Goal: Find specific fact: Find specific fact

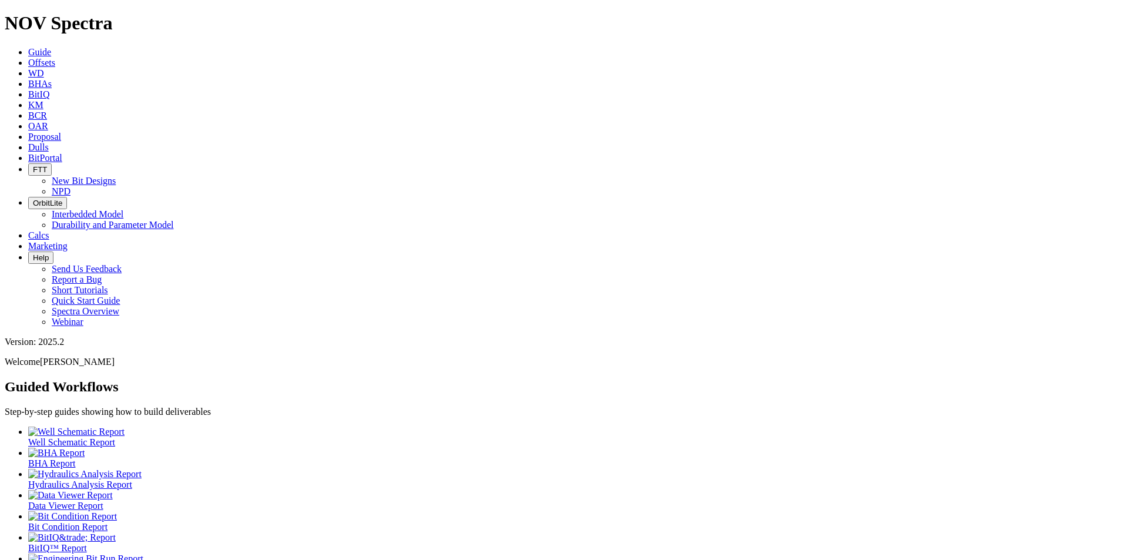
click at [628, 532] on div at bounding box center [575, 537] width 1095 height 11
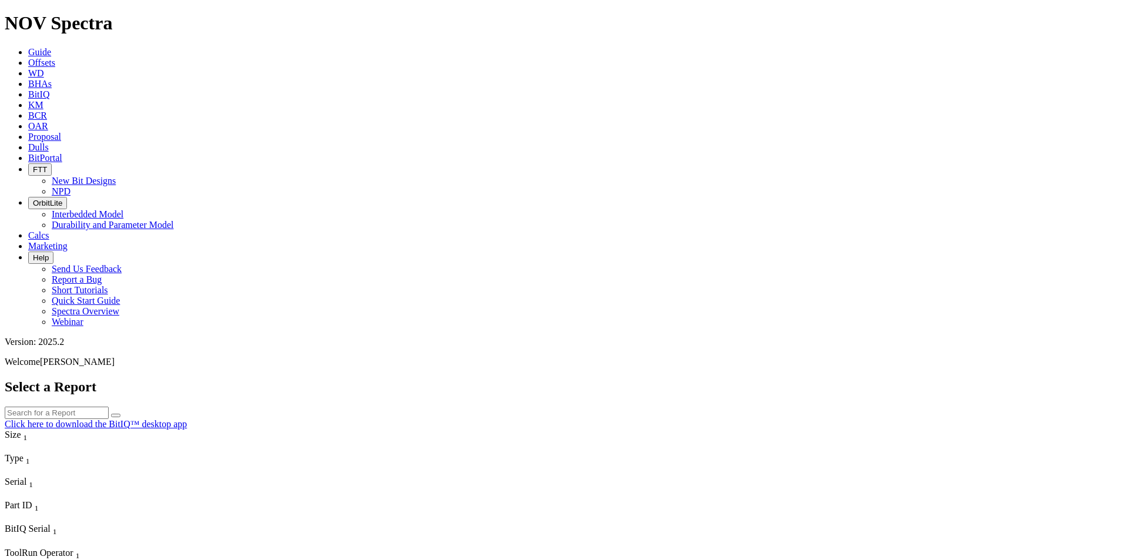
click at [109, 406] on input "text" at bounding box center [57, 412] width 104 height 12
type input "S320"
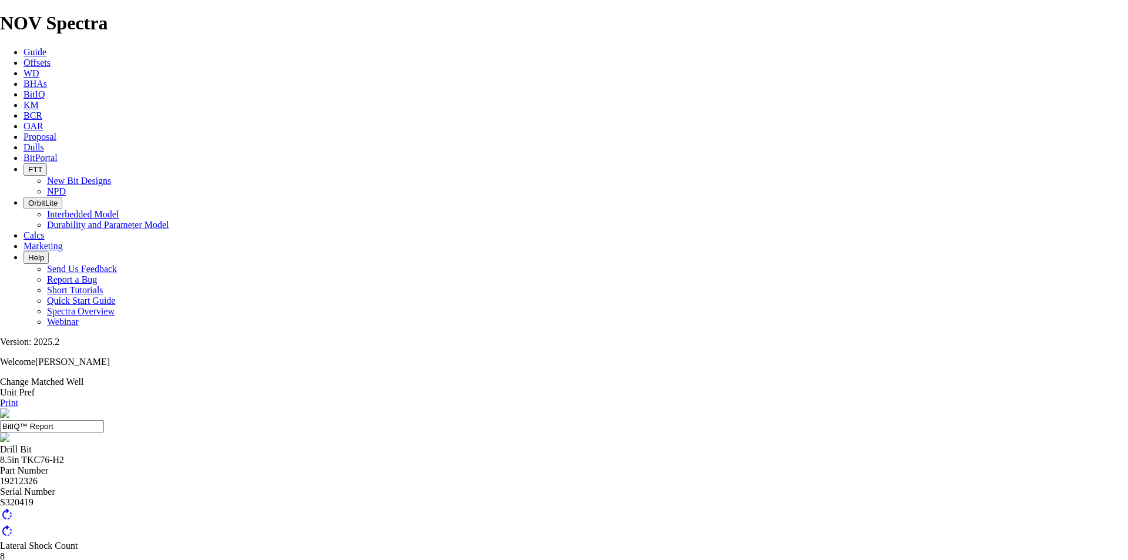
click at [0, 398] on icon at bounding box center [0, 403] width 0 height 10
drag, startPoint x: 1099, startPoint y: 82, endPoint x: 862, endPoint y: 486, distance: 469.1
click at [18, 398] on link "Print" at bounding box center [9, 403] width 18 height 10
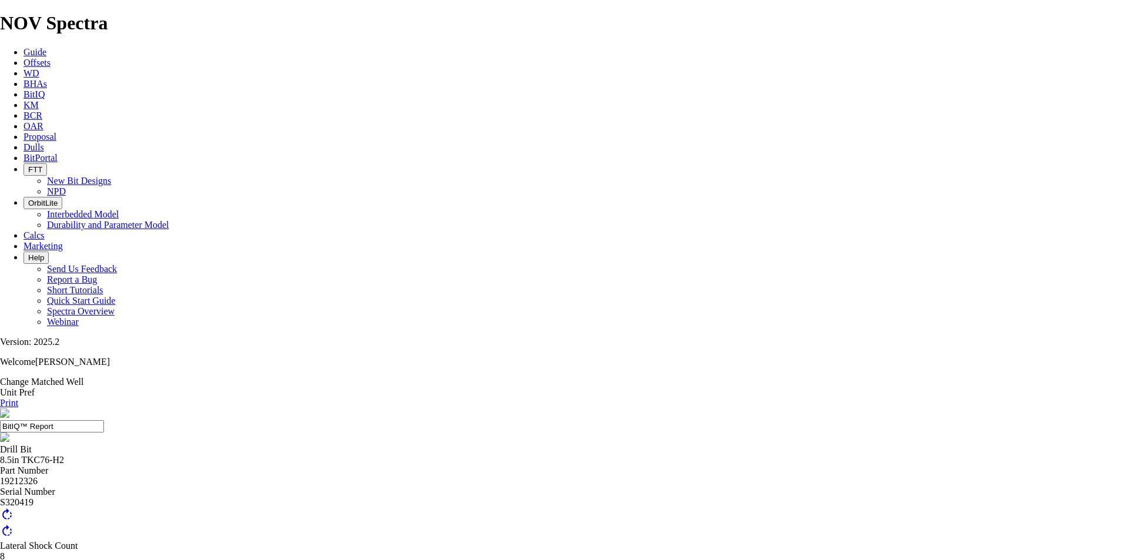
scroll to position [147, 0]
click at [18, 398] on link "Print" at bounding box center [9, 403] width 18 height 10
